Goal: Transaction & Acquisition: Purchase product/service

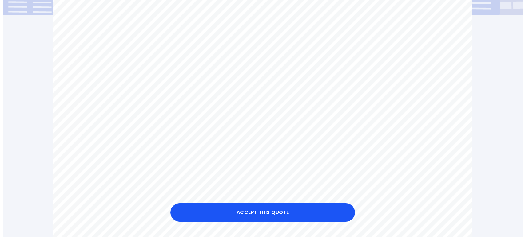
scroll to position [164, 0]
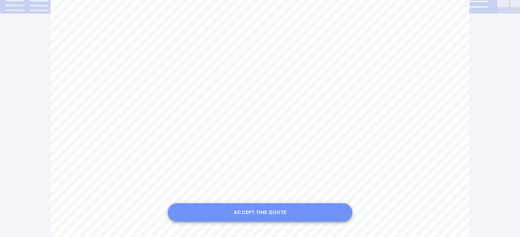
drag, startPoint x: 263, startPoint y: 217, endPoint x: 261, endPoint y: 212, distance: 5.9
click at [261, 212] on button "Accept this Quote" at bounding box center [260, 213] width 185 height 18
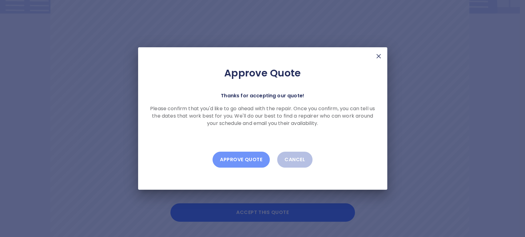
click at [242, 158] on button "Approve Quote" at bounding box center [241, 160] width 57 height 16
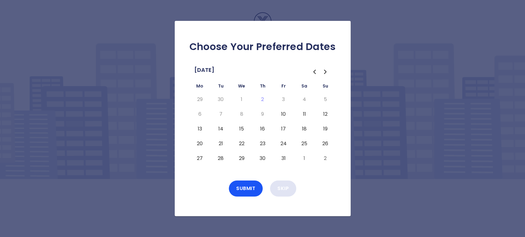
click at [282, 190] on button "Skip" at bounding box center [283, 189] width 26 height 16
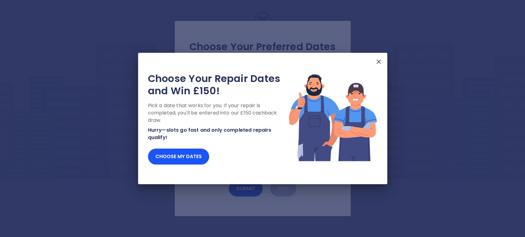
click at [379, 62] on img at bounding box center [378, 61] width 7 height 7
